Goal: Information Seeking & Learning: Find contact information

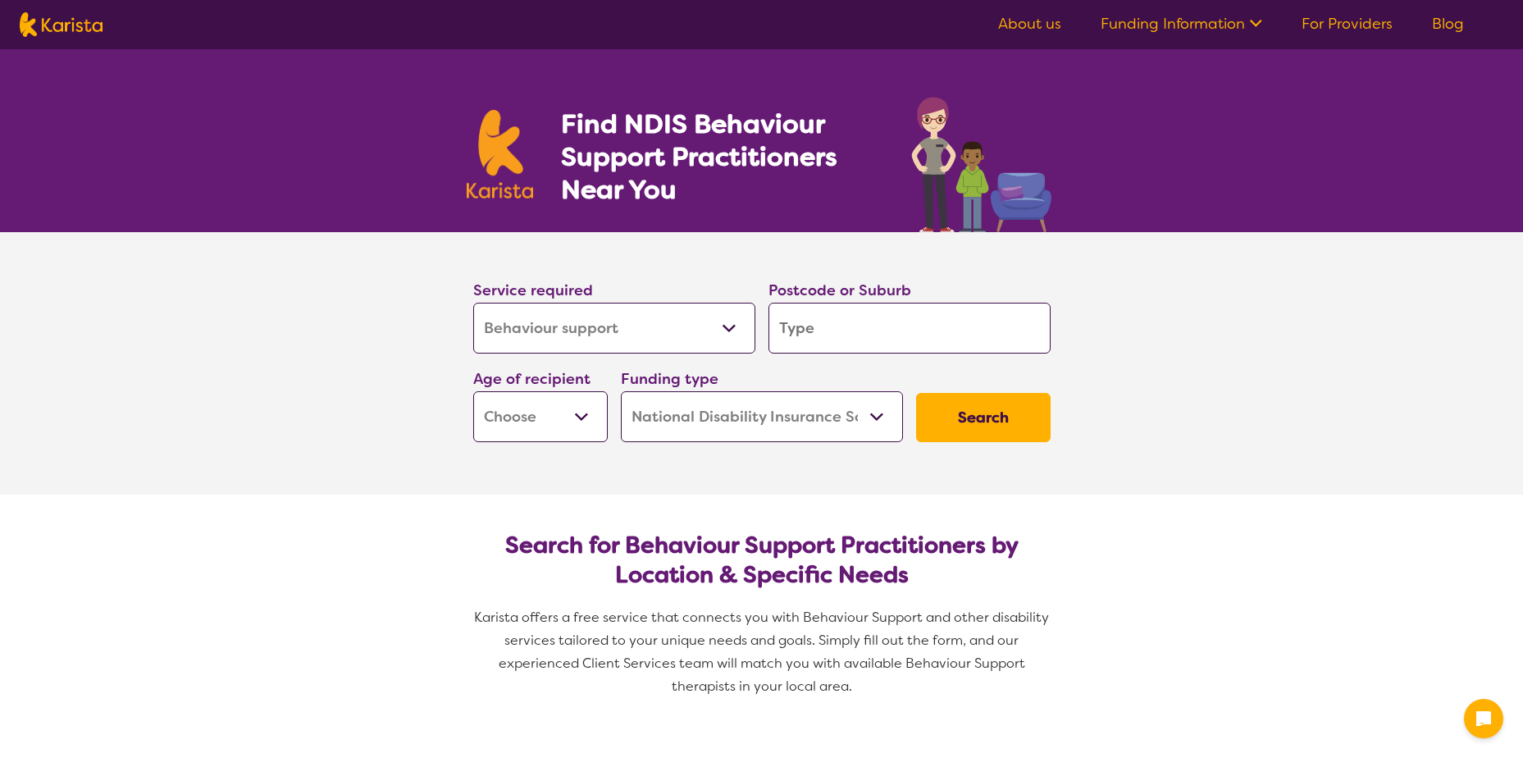
select select "Behaviour support"
select select "NDIS"
select select "Behaviour support"
select select "NDIS"
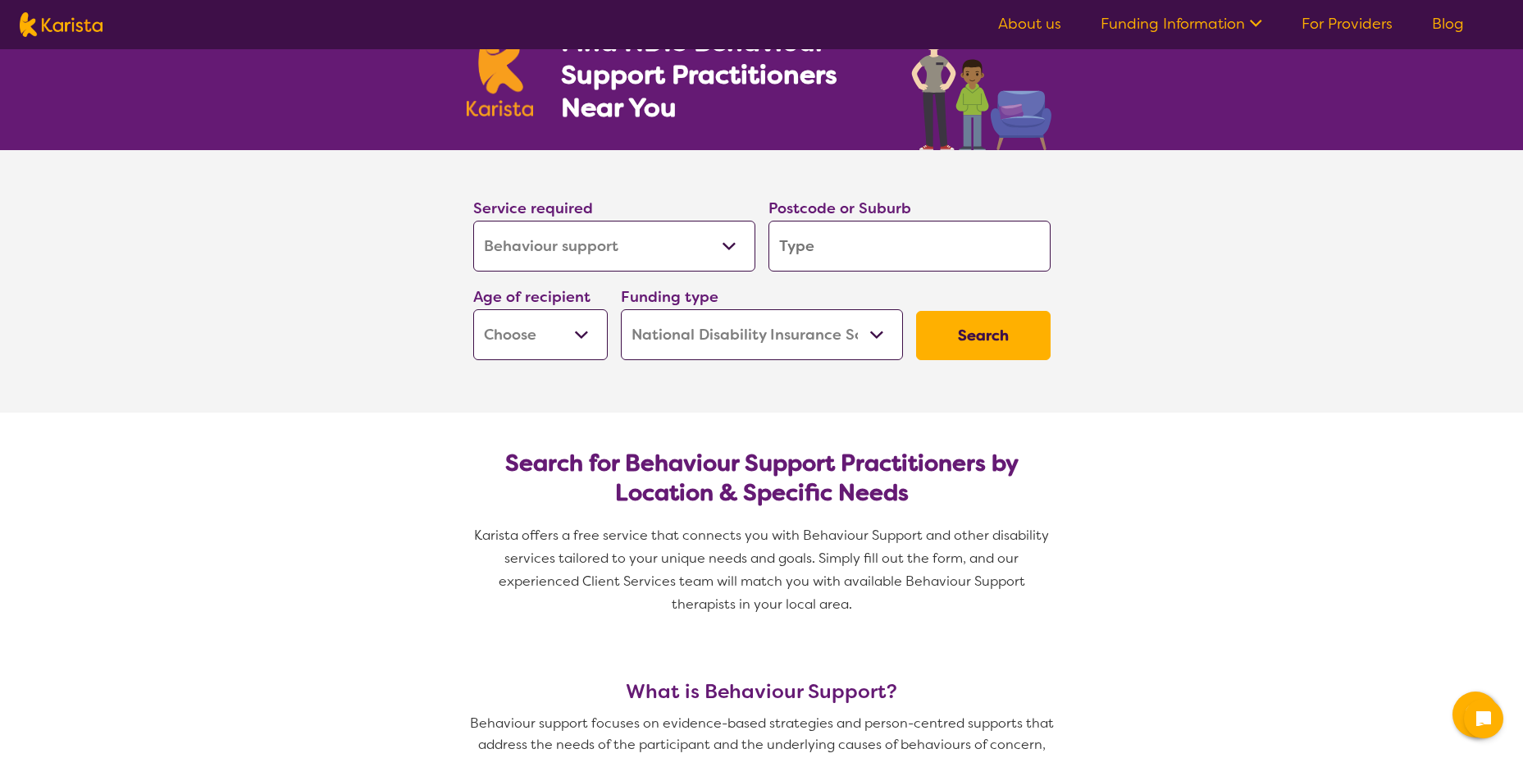
click at [722, 245] on select "Allied Health Assistant Assessment ([MEDICAL_DATA] or [MEDICAL_DATA]) Behaviour…" at bounding box center [614, 246] width 282 height 51
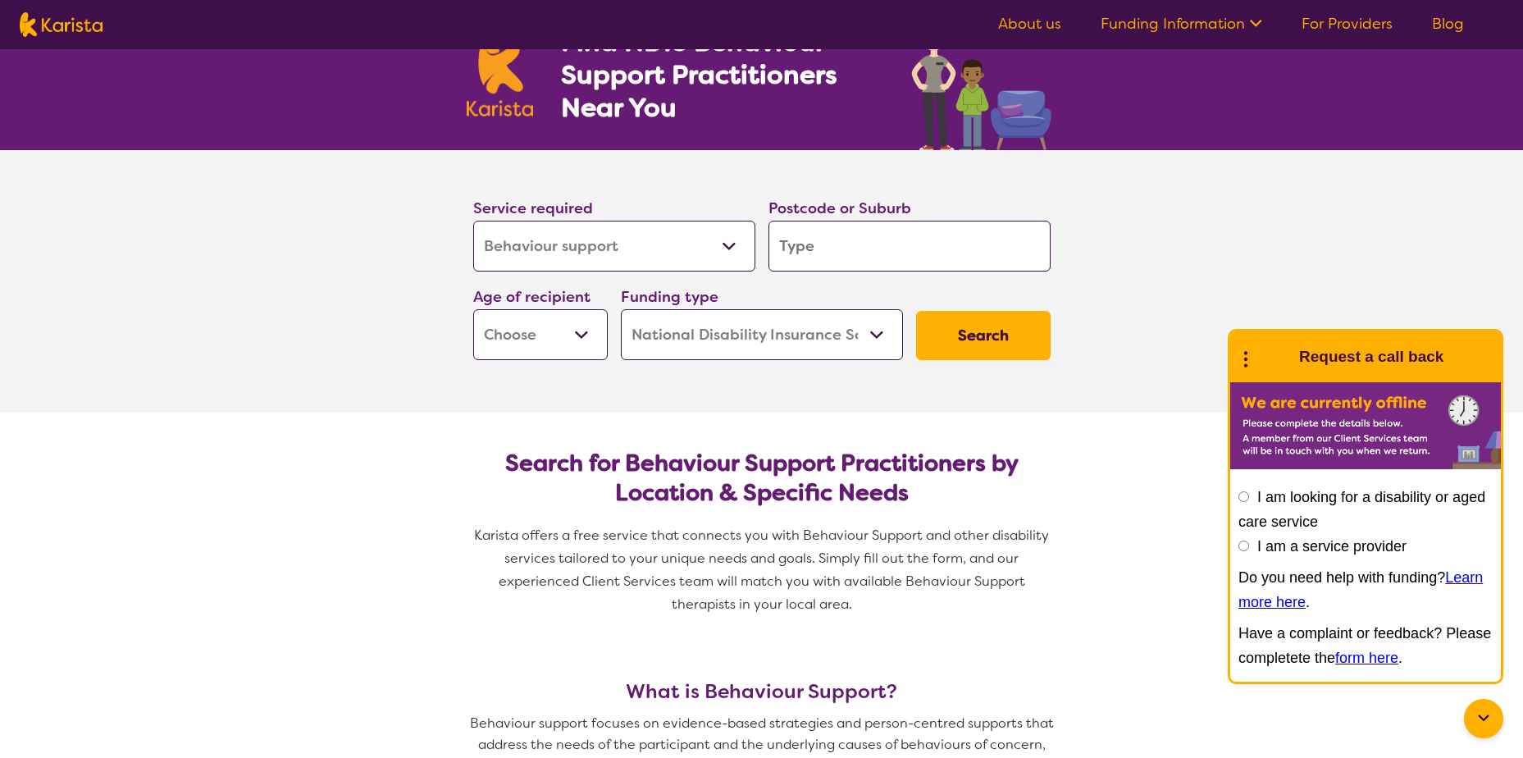
click at [722, 245] on select "Allied Health Assistant Assessment ([MEDICAL_DATA] or [MEDICAL_DATA]) Behaviour…" at bounding box center [614, 246] width 282 height 51
click at [822, 231] on input "search" at bounding box center [909, 246] width 282 height 51
type input "2"
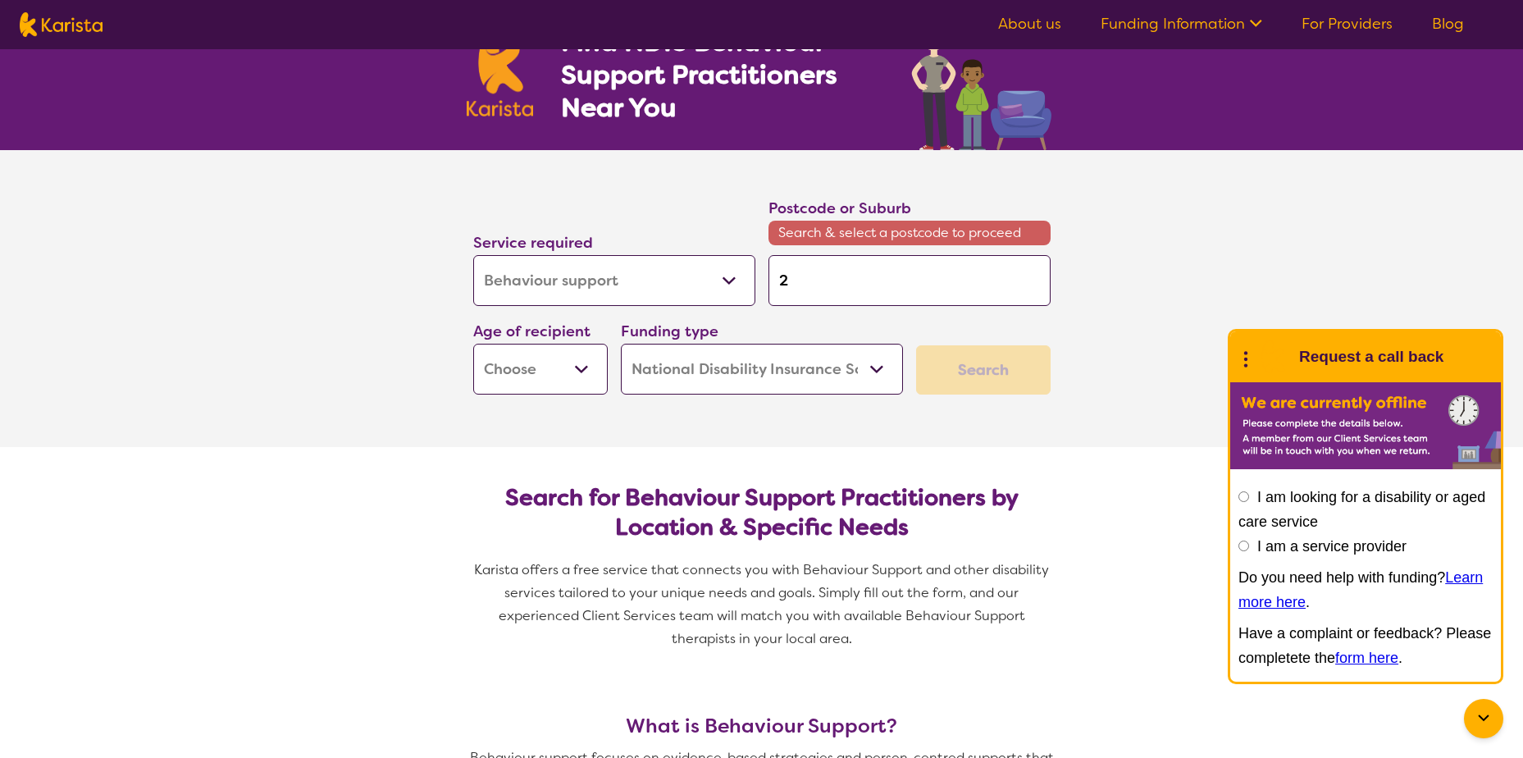
type input "21"
type input "217"
type input "2176"
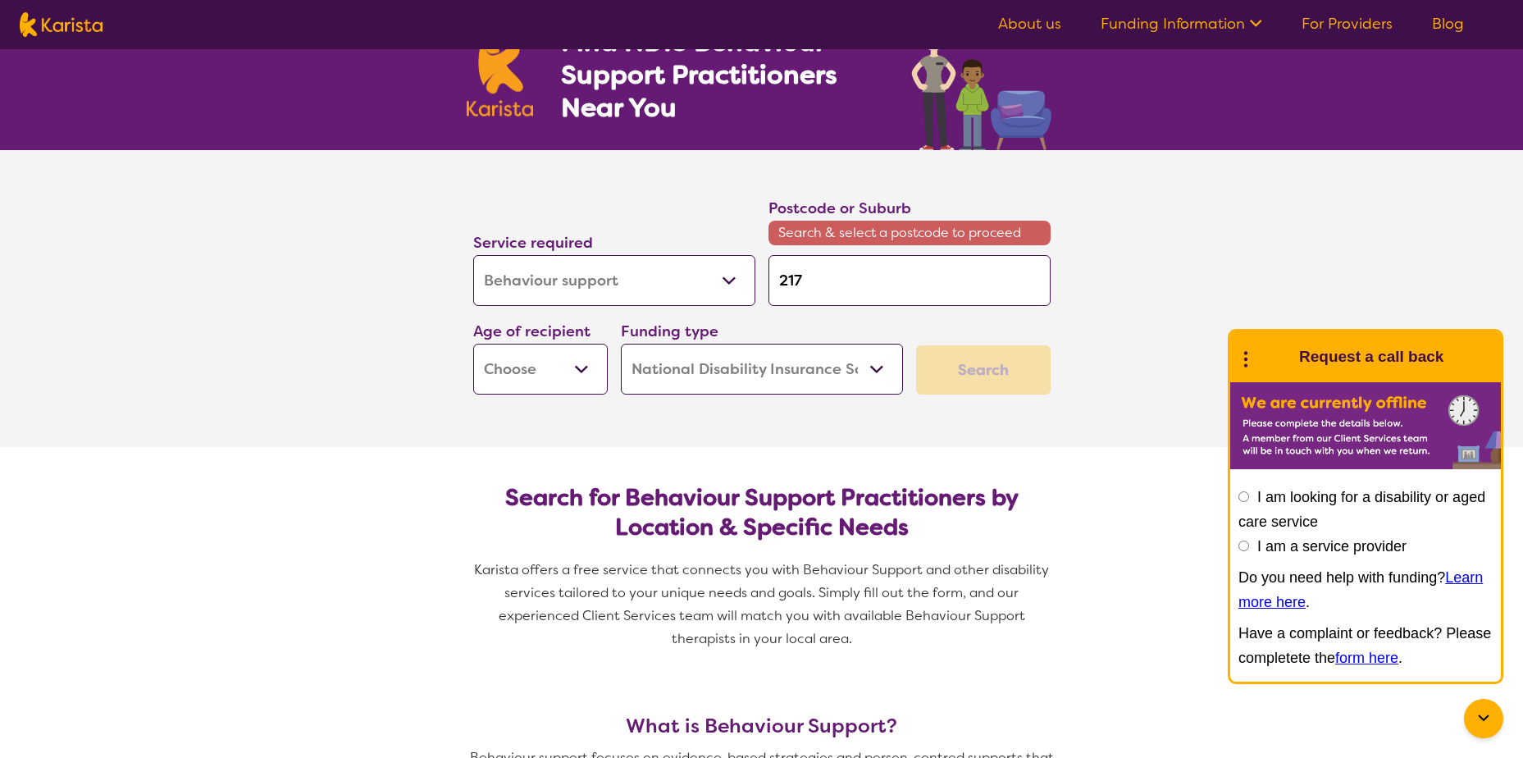
type input "2176"
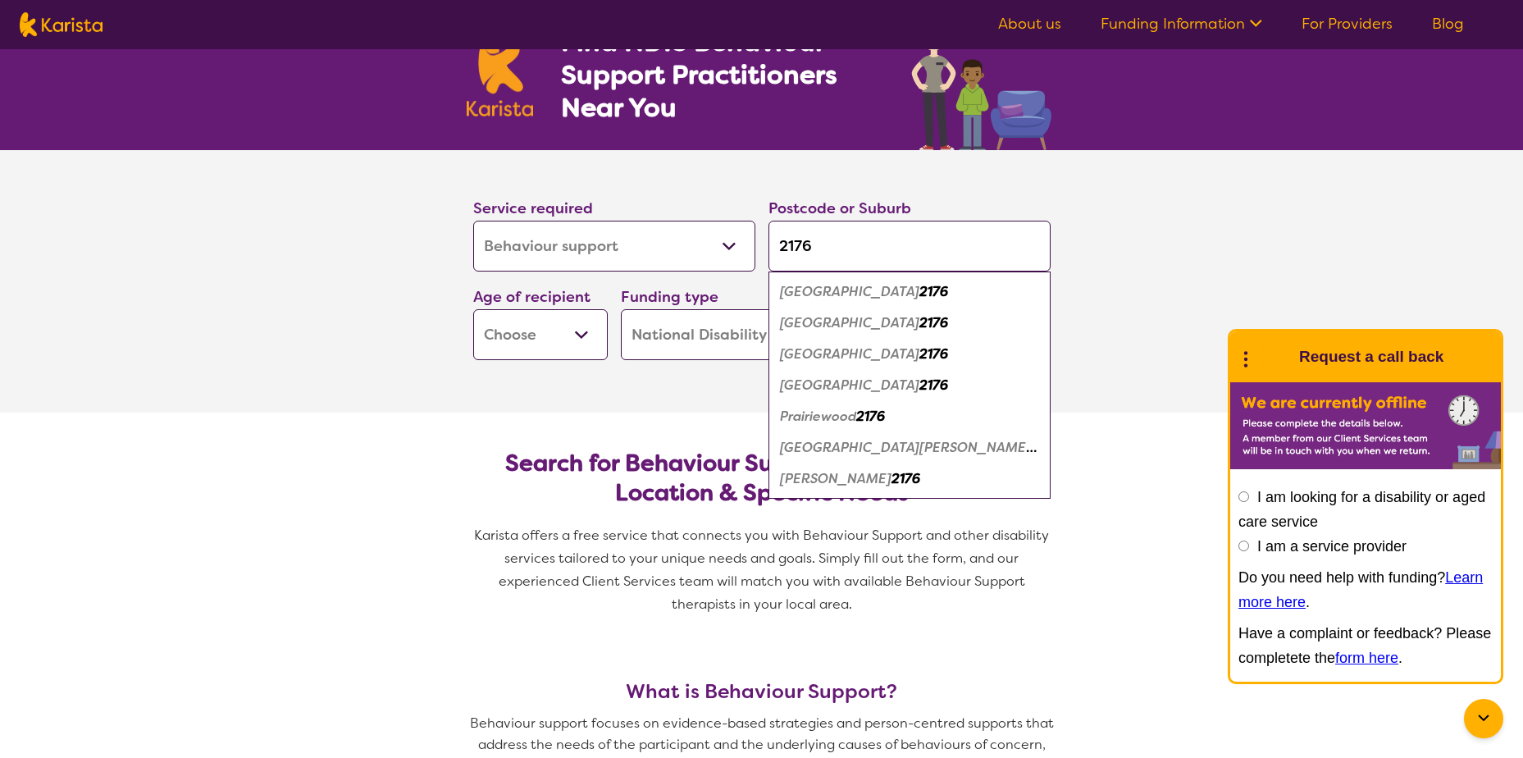
type input "217"
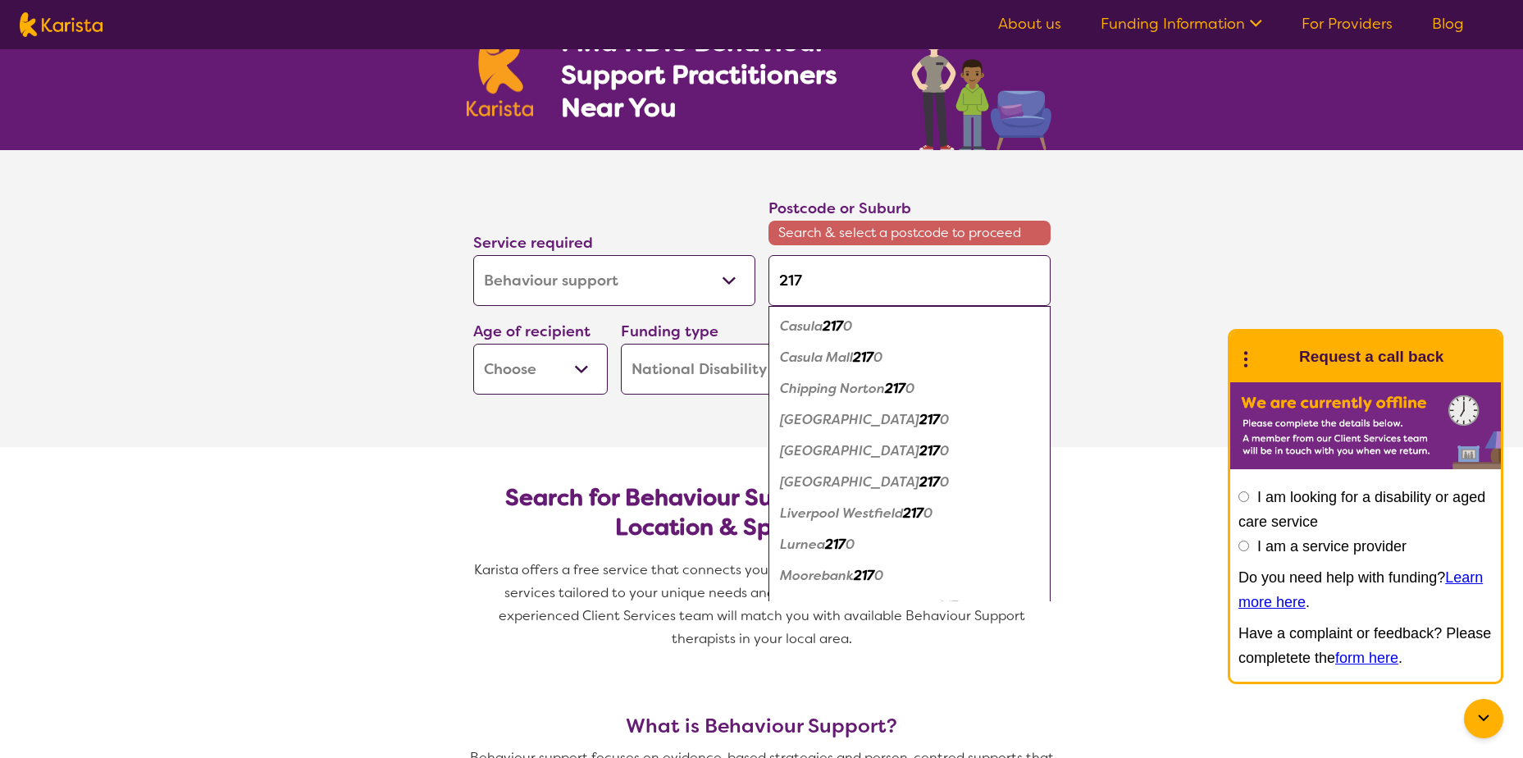
click at [807, 442] on em "[GEOGRAPHIC_DATA]" at bounding box center [849, 450] width 139 height 17
type input "2170"
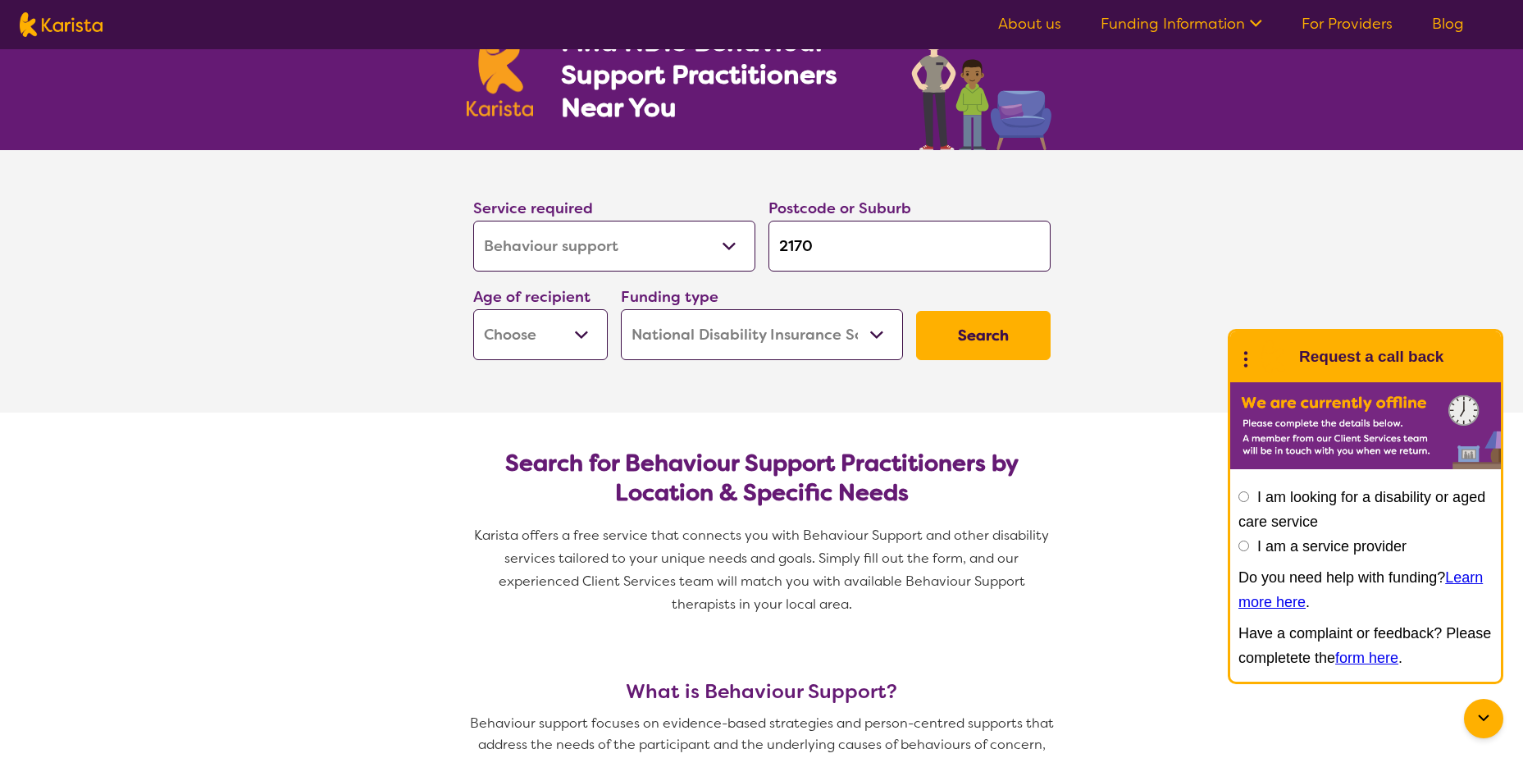
click at [992, 332] on button "Search" at bounding box center [983, 335] width 134 height 49
click at [527, 311] on select "Early Childhood - 0 to 9 Child - 10 to 11 Adolescent - 12 to 17 Adult - 18 to 6…" at bounding box center [540, 334] width 134 height 51
select select "CH"
click at [473, 309] on select "Early Childhood - 0 to 9 Child - 10 to 11 Adolescent - 12 to 17 Adult - 18 to 6…" at bounding box center [540, 334] width 134 height 51
select select "CH"
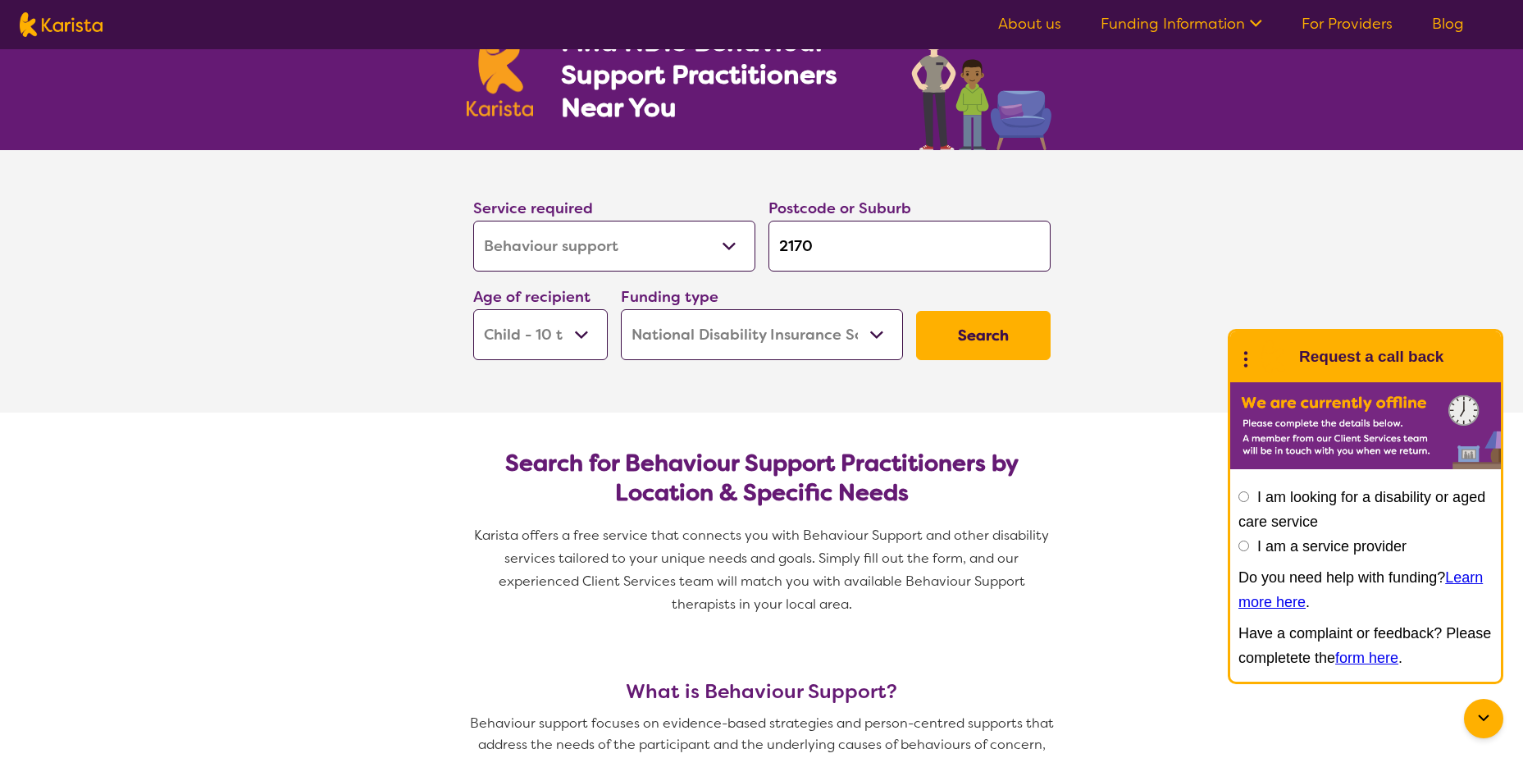
click at [969, 339] on button "Search" at bounding box center [983, 335] width 134 height 49
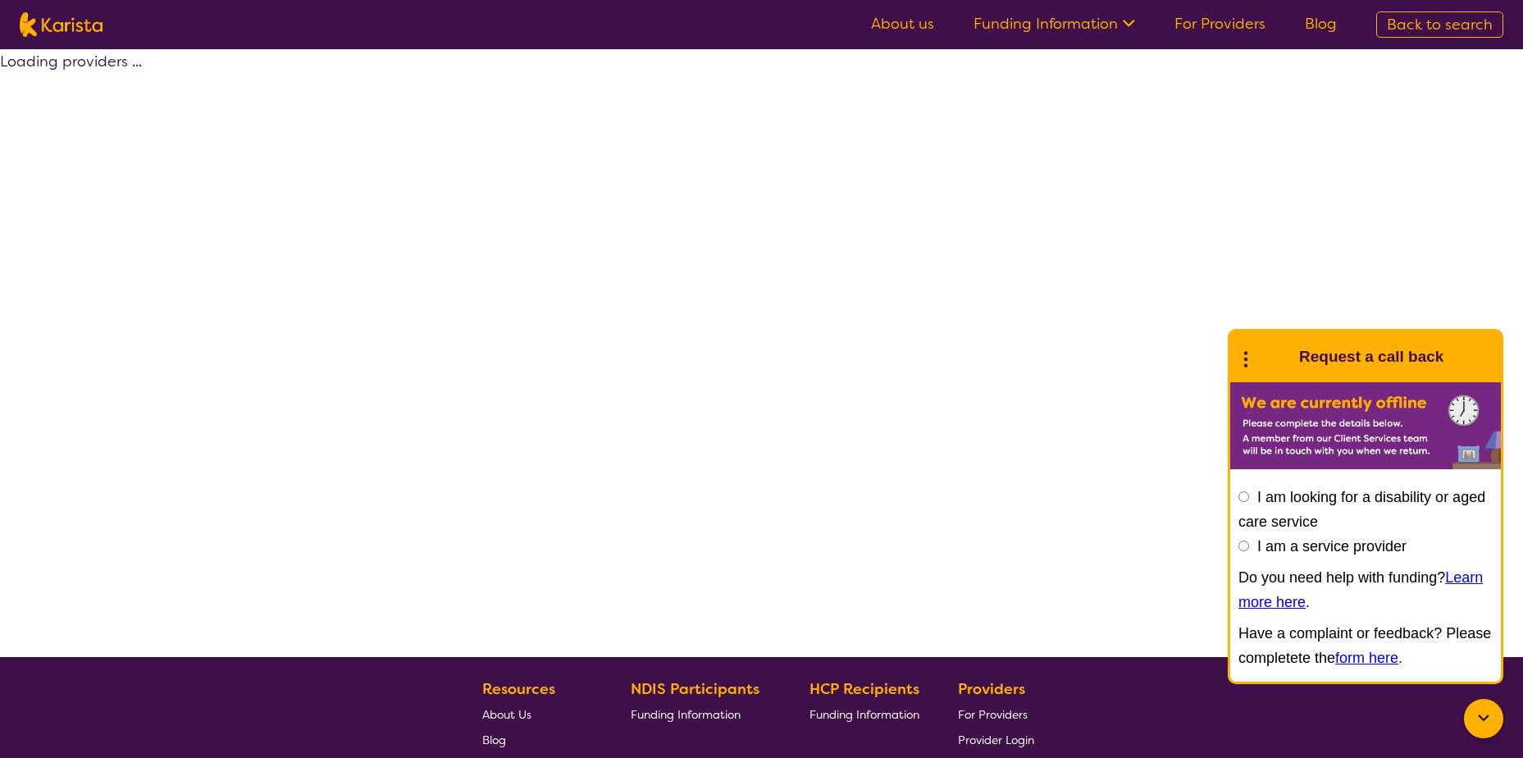
select select "by_score"
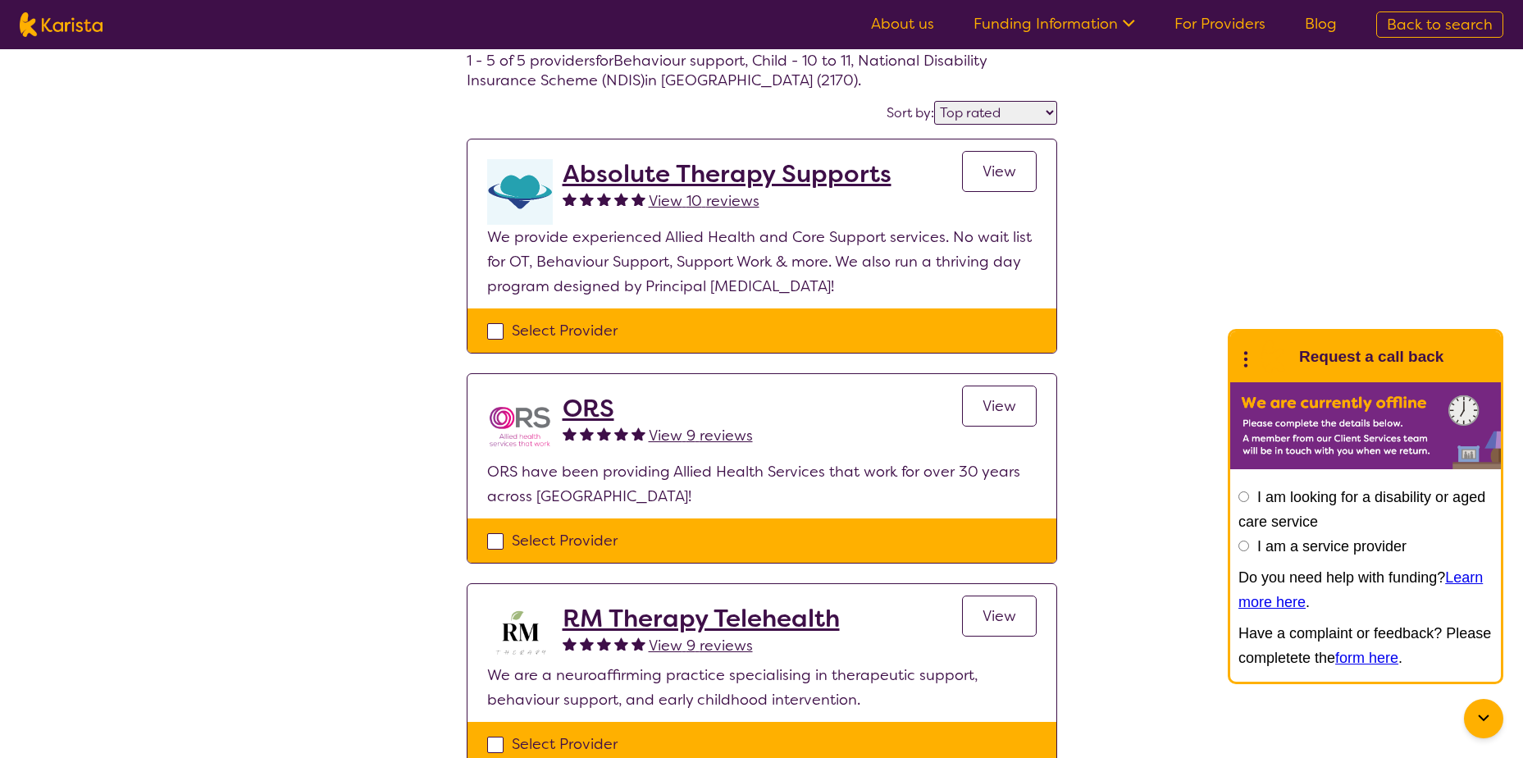
scroll to position [82, 0]
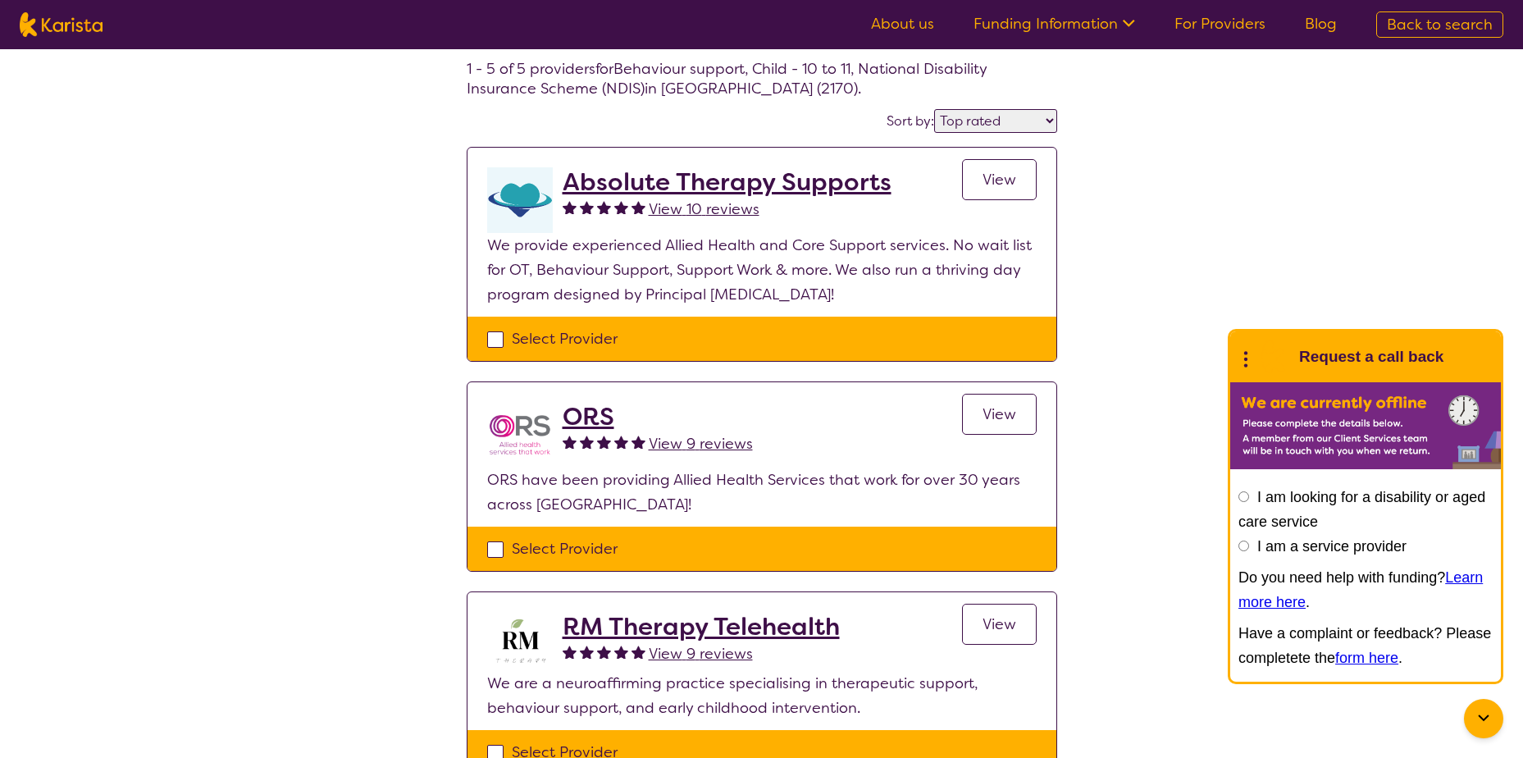
click at [992, 175] on span "View" at bounding box center [999, 180] width 34 height 20
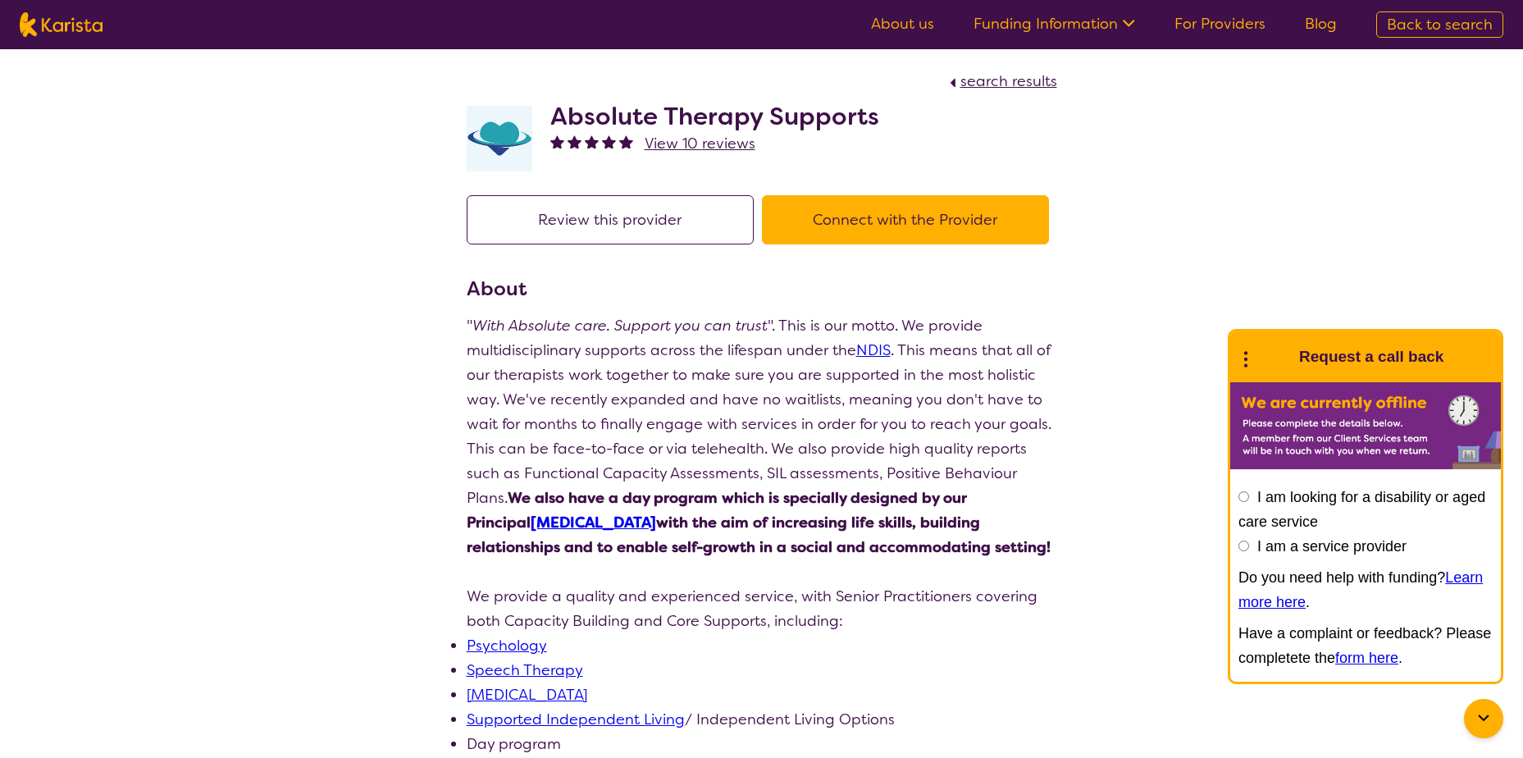
scroll to position [82, 0]
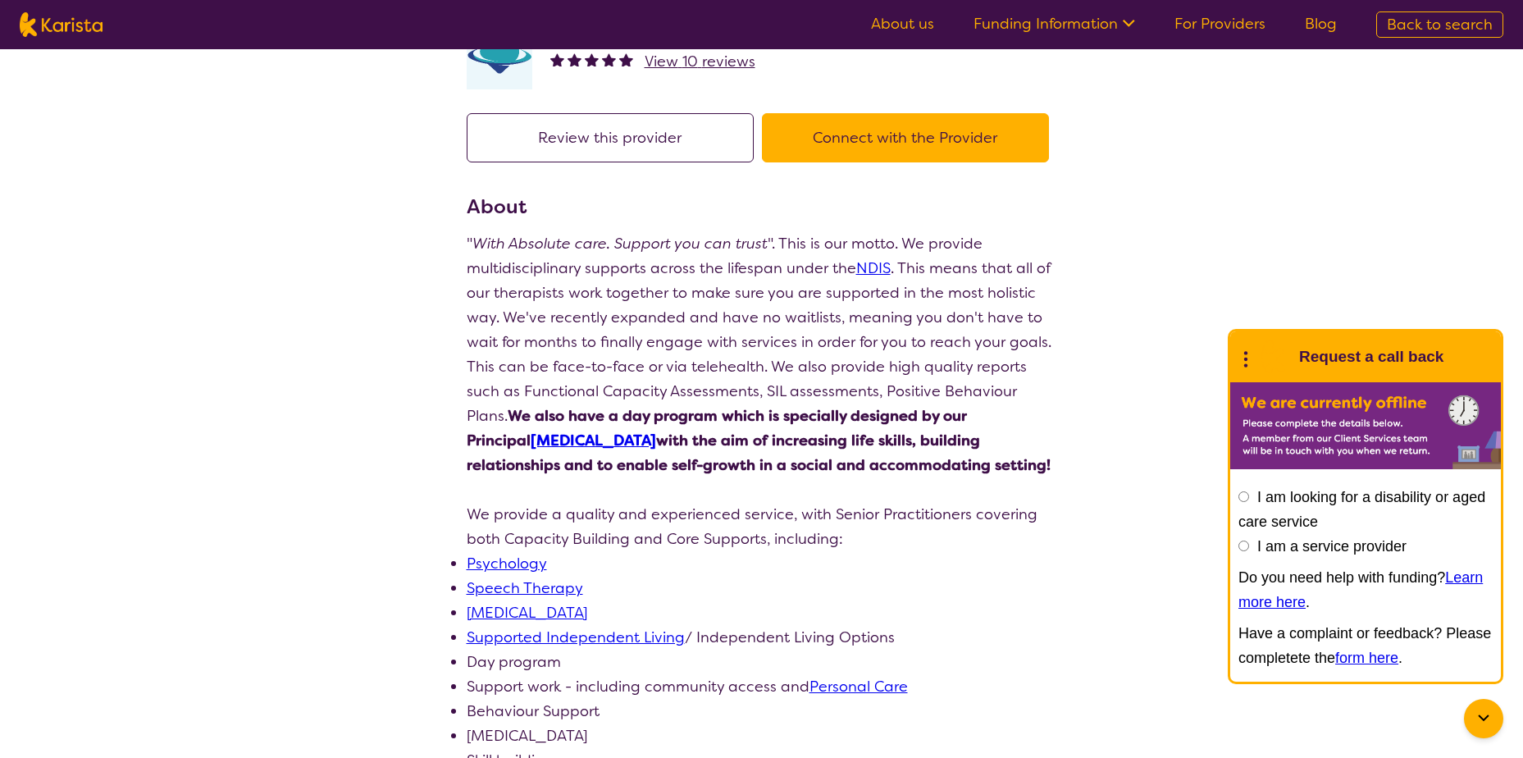
select select "by_score"
